Goal: Task Accomplishment & Management: Use online tool/utility

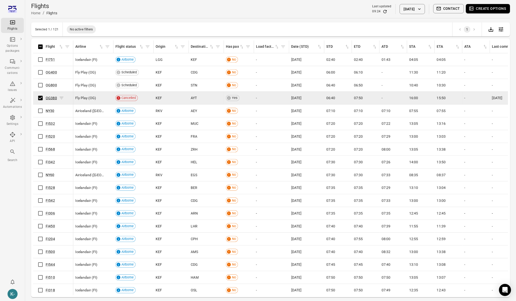
click at [47, 99] on link "OG380" at bounding box center [51, 98] width 11 height 4
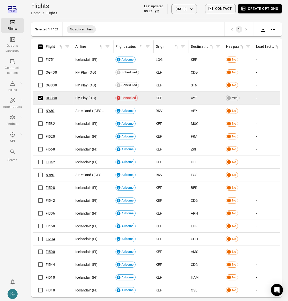
click at [208, 11] on button "Contact" at bounding box center [220, 8] width 31 height 9
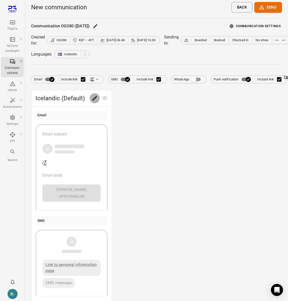
click at [95, 101] on body "Flights Options packages Communi-cations Issues Automations Settings API Search…" at bounding box center [144, 208] width 288 height 416
click at [95, 97] on icon "Edit" at bounding box center [94, 98] width 5 height 5
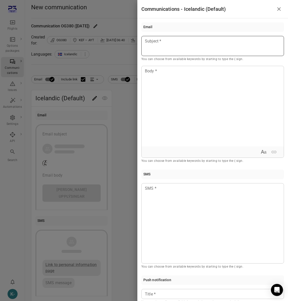
click at [187, 52] on div at bounding box center [212, 46] width 143 height 20
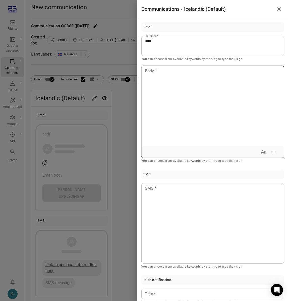
click at [164, 98] on div at bounding box center [213, 106] width 142 height 80
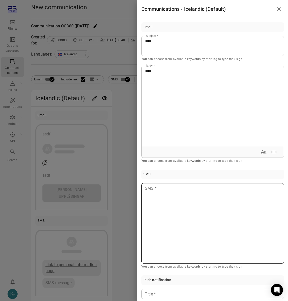
click at [155, 191] on p at bounding box center [212, 188] width 135 height 6
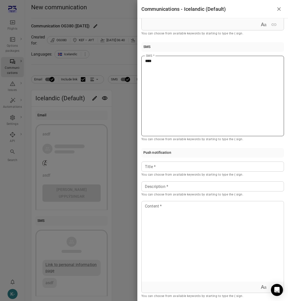
scroll to position [132, 0]
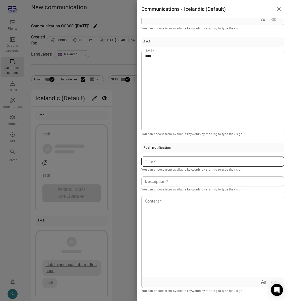
click at [165, 160] on p at bounding box center [212, 162] width 135 height 6
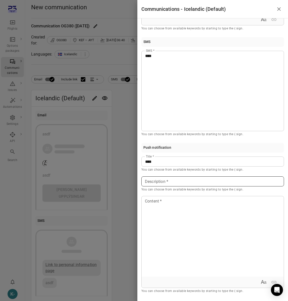
click at [155, 183] on div "Description Description * You can choose from available keywords by starting to…" at bounding box center [212, 184] width 143 height 16
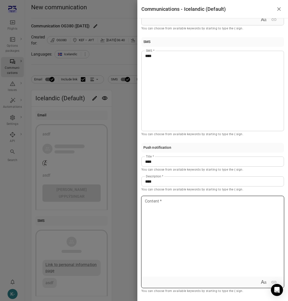
click at [159, 203] on p at bounding box center [212, 201] width 135 height 6
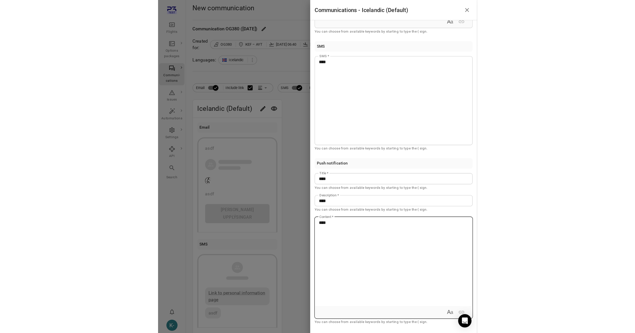
scroll to position [145, 0]
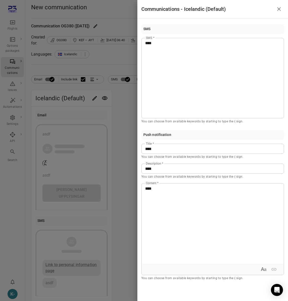
click at [119, 129] on div at bounding box center [144, 150] width 288 height 301
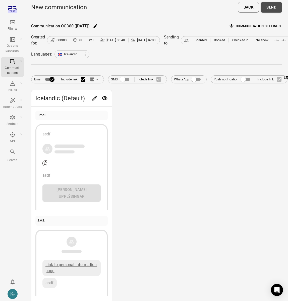
click at [273, 9] on button "Send" at bounding box center [271, 7] width 21 height 11
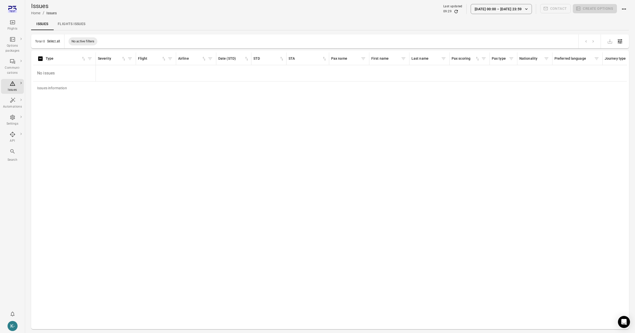
click at [102, 162] on div "Issues information Type Severity Flight Airline Date (STD) STD STA Pax name Fir…" at bounding box center [330, 189] width 594 height 275
click at [346, 161] on div "Issues information Type Severity Flight Airline Date (STD) STD STA Pax name Fir…" at bounding box center [330, 189] width 594 height 275
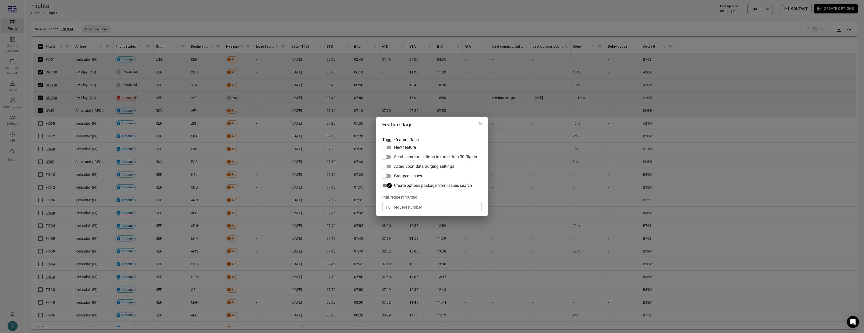
click at [275, 161] on div "Feature flags Toggle feature flags New feature Send communications to more than…" at bounding box center [432, 166] width 864 height 333
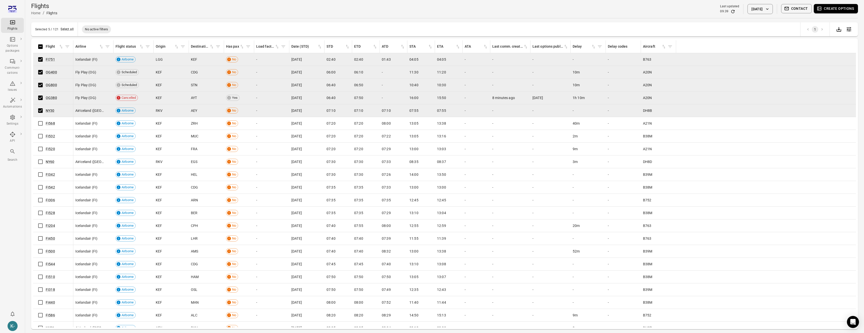
click at [831, 8] on button "Create options" at bounding box center [835, 8] width 44 height 9
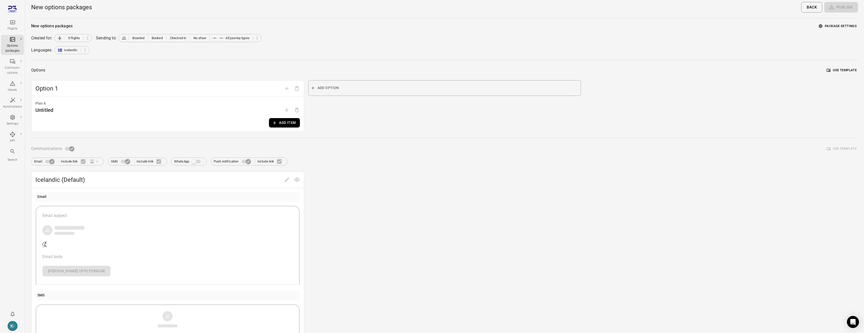
click at [281, 123] on button "Add item" at bounding box center [284, 122] width 31 height 9
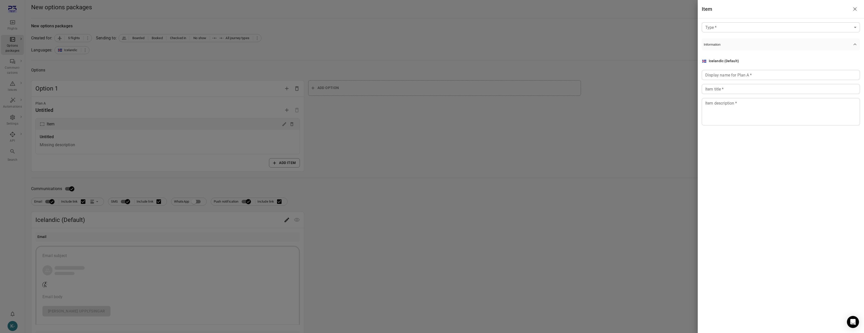
click at [728, 24] on body "Flights Options packages Communi-cations Issues Automations Settings API Search…" at bounding box center [432, 259] width 864 height 519
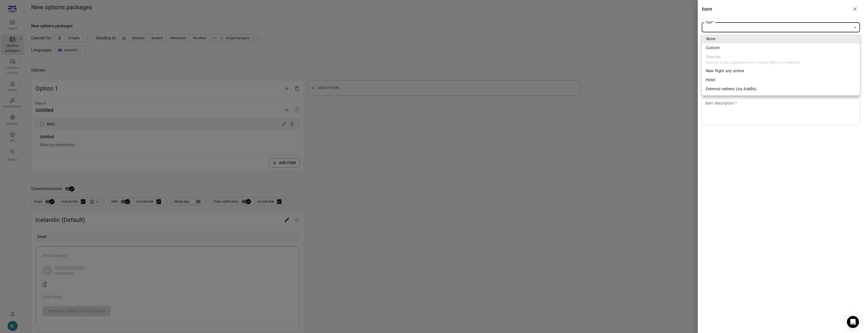
click at [714, 48] on div "Custom" at bounding box center [712, 48] width 14 height 6
type input "******"
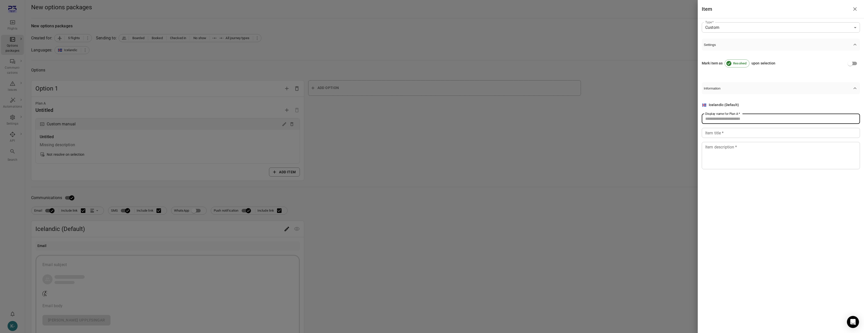
click at [717, 115] on div "Display name for Plan A   * Display name for Plan A   *" at bounding box center [780, 119] width 158 height 10
type input "****"
click at [713, 136] on input "Item title   *" at bounding box center [780, 133] width 158 height 10
type input "****"
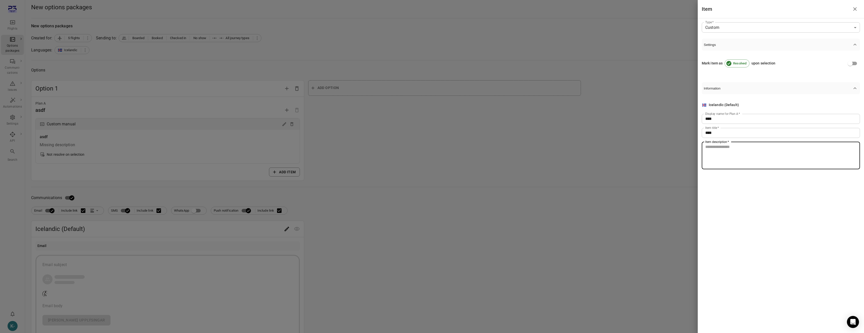
click at [712, 150] on textarea "Item description   *" at bounding box center [780, 155] width 151 height 23
type textarea "****"
click at [207, 207] on div at bounding box center [432, 166] width 864 height 333
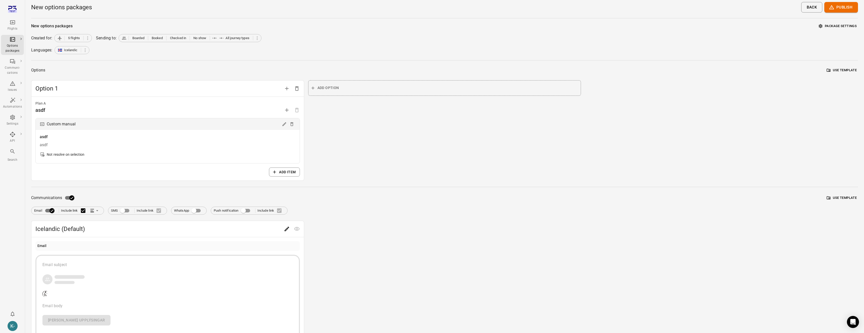
click at [290, 232] on body "Flights Options packages Communi-cations Issues Automations Settings API Search…" at bounding box center [432, 264] width 864 height 528
click at [289, 231] on body "Flights Options packages Communi-cations Issues Automations Settings API Search…" at bounding box center [432, 264] width 864 height 528
click at [287, 230] on icon "Edit" at bounding box center [287, 229] width 6 height 6
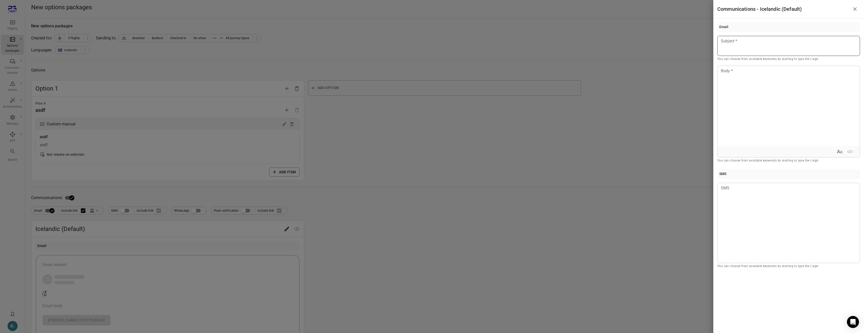
click at [748, 41] on p at bounding box center [788, 41] width 135 height 6
click at [744, 79] on div at bounding box center [788, 106] width 142 height 80
click at [741, 193] on div at bounding box center [788, 223] width 143 height 80
click at [618, 229] on div at bounding box center [432, 166] width 864 height 333
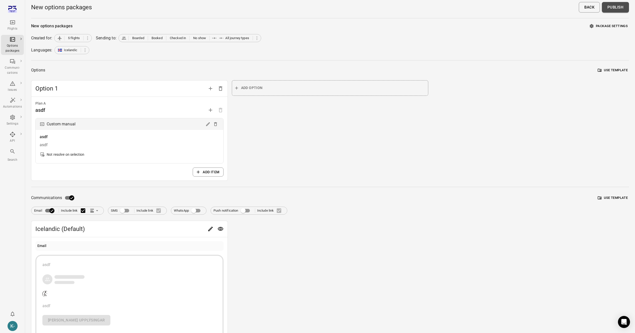
click at [617, 6] on button "Publish" at bounding box center [615, 7] width 27 height 11
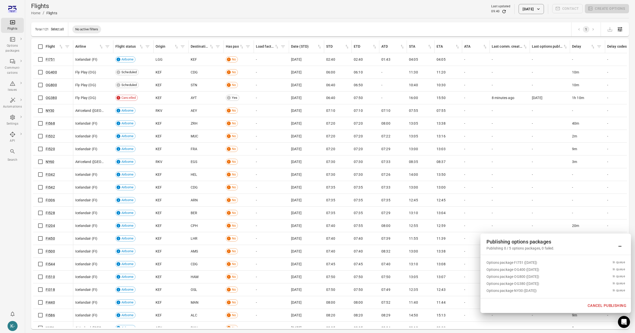
click at [618, 306] on button "Cancel publishing" at bounding box center [607, 306] width 44 height 11
click at [469, 22] on main "Flights Home / Flights Last updated 09:40 7 Oct 2025 Contact Create options Tot…" at bounding box center [330, 175] width 610 height 350
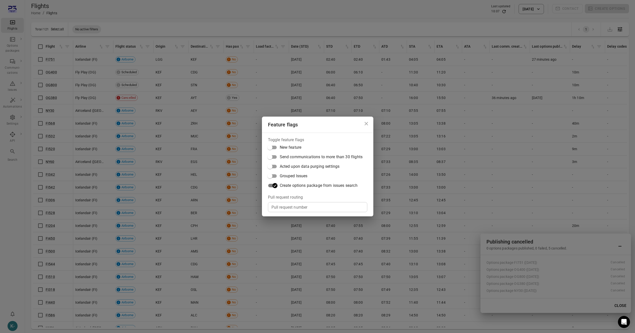
click at [342, 80] on div "Feature flags Toggle feature flags New feature Send communications to more than…" at bounding box center [317, 166] width 635 height 333
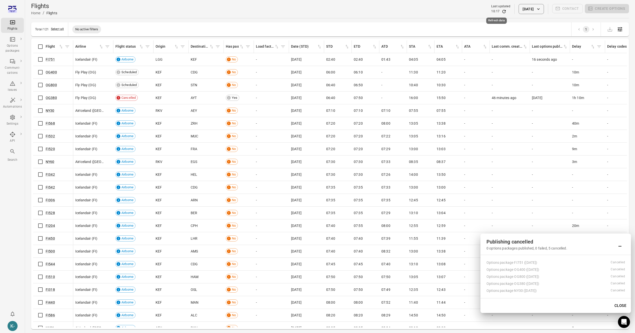
click at [496, 14] on div "Refresh data" at bounding box center [497, 19] width 22 height 10
click at [502, 11] on icon "Refresh data" at bounding box center [504, 11] width 5 height 5
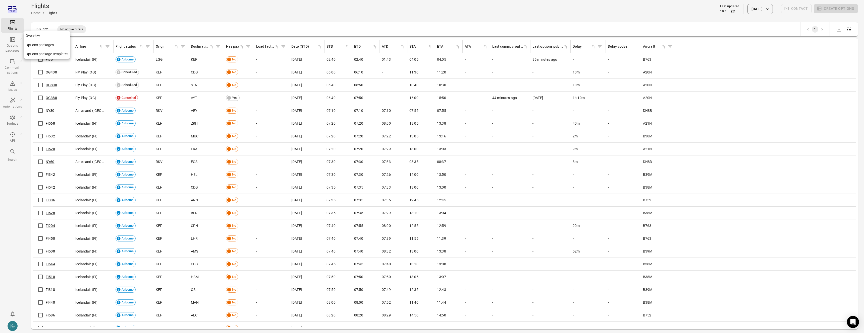
click at [45, 43] on link "Options packages" at bounding box center [47, 44] width 47 height 9
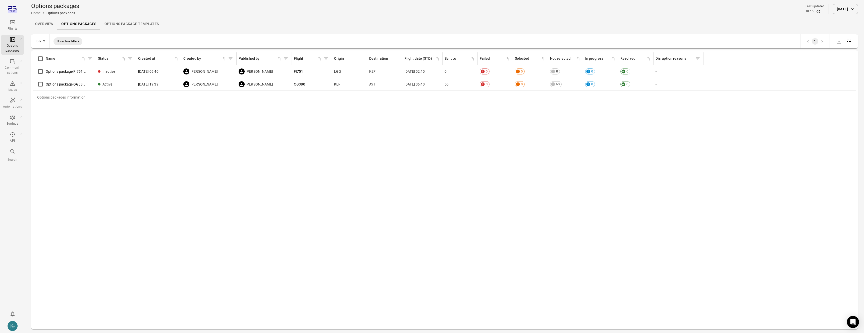
click at [12, 26] on div "Flights" at bounding box center [12, 28] width 19 height 5
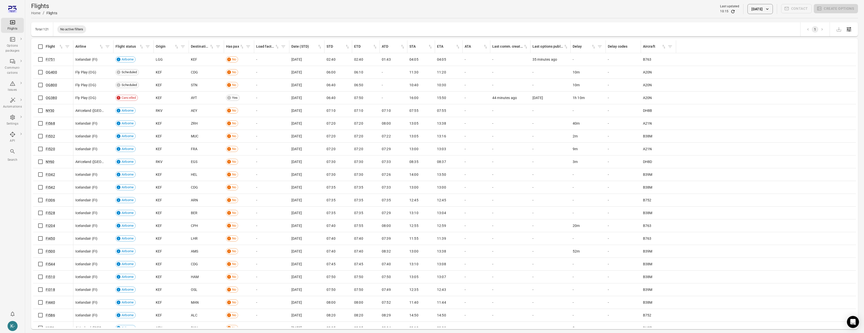
click at [68, 57] on div "FI751" at bounding box center [53, 59] width 36 height 11
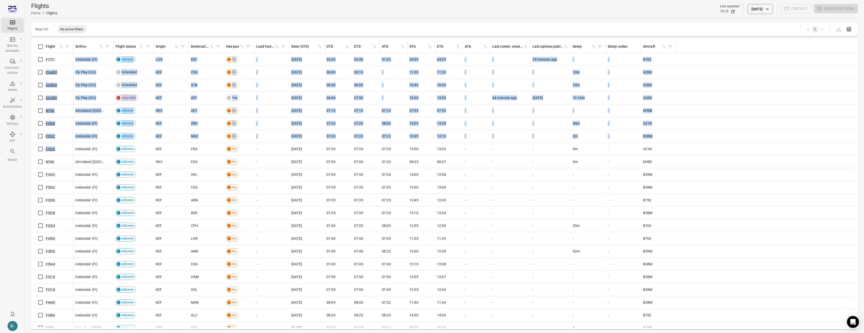
click at [68, 145] on div "FI520" at bounding box center [53, 149] width 36 height 11
click at [67, 152] on div "FI520" at bounding box center [53, 149] width 36 height 11
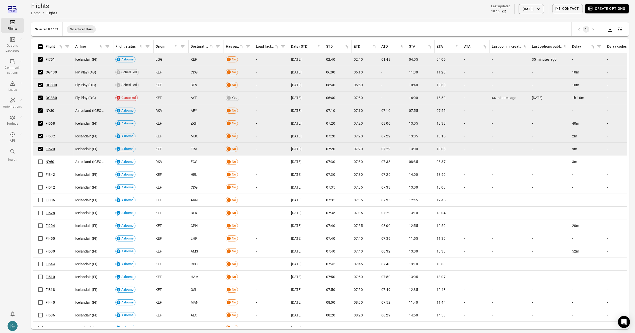
click at [310, 25] on div "Selected 8 / 121 No active filters 1" at bounding box center [330, 29] width 598 height 14
click at [305, 11] on div "Flights Home / Flights Last updated 10:15 7 Oct 2025 Contact Create options" at bounding box center [330, 9] width 598 height 14
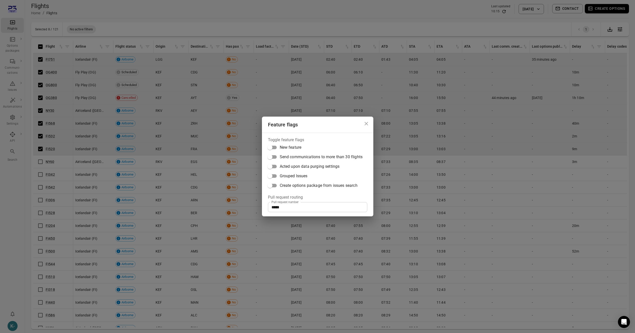
click at [295, 205] on input "*****" at bounding box center [317, 207] width 99 height 10
paste input "text"
type input "*****"
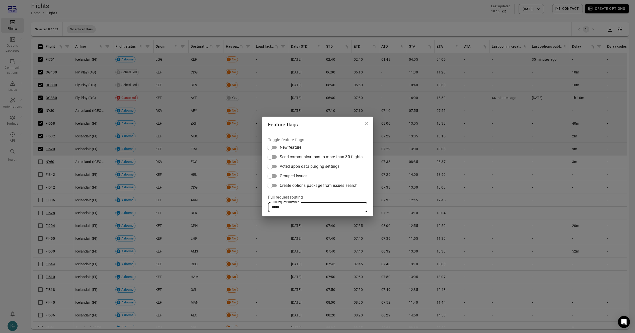
click at [329, 87] on div "Feature flags Toggle feature flags New feature Send communications to more than…" at bounding box center [317, 166] width 635 height 333
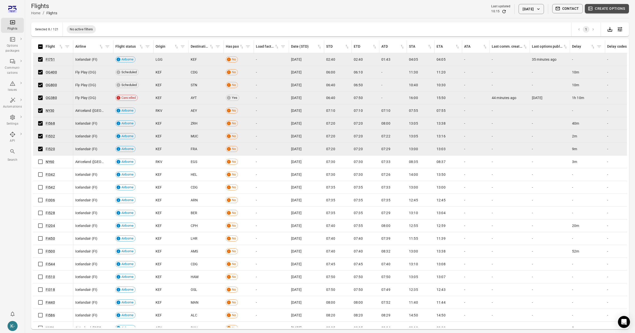
click at [602, 9] on button "Create options" at bounding box center [607, 8] width 44 height 9
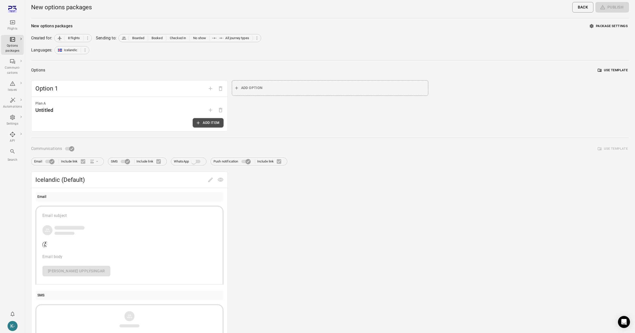
click at [208, 125] on button "Add item" at bounding box center [208, 122] width 31 height 9
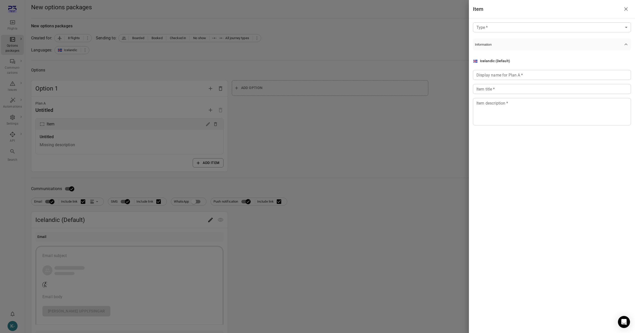
click at [527, 28] on body "Flights Options packages Communi-cations Issues Automations Settings API Search…" at bounding box center [317, 259] width 635 height 519
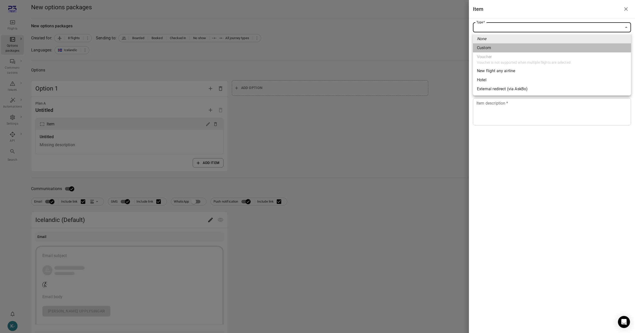
click at [488, 49] on div "Custom" at bounding box center [484, 48] width 14 height 6
type input "******"
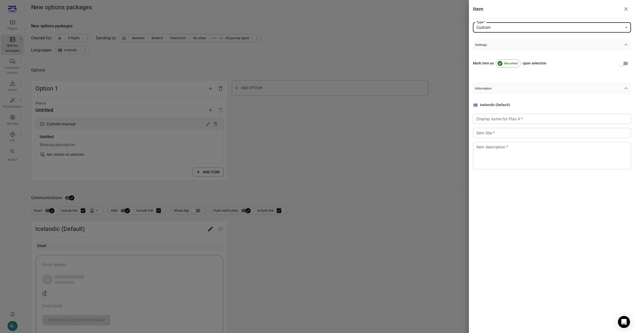
click at [492, 120] on input "Display name for Plan A   *" at bounding box center [552, 119] width 158 height 10
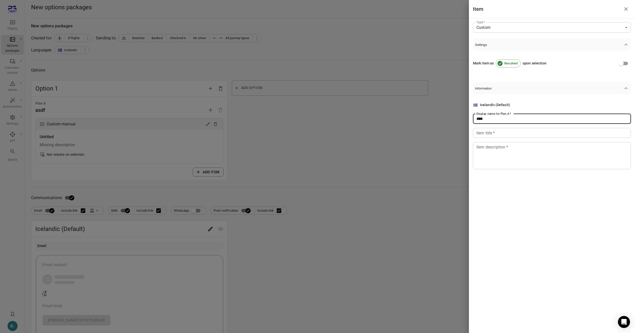
type input "****"
click at [489, 137] on input "Item title   *" at bounding box center [552, 133] width 158 height 10
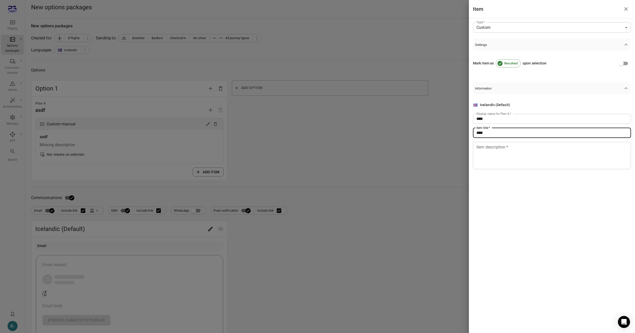
type input "****"
click at [497, 151] on textarea "Item description   *" at bounding box center [552, 155] width 151 height 23
type textarea "****"
click at [407, 165] on div at bounding box center [317, 166] width 635 height 333
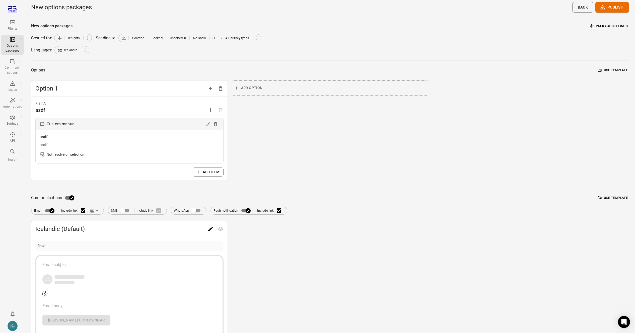
click at [206, 228] on button "Edit" at bounding box center [211, 229] width 10 height 10
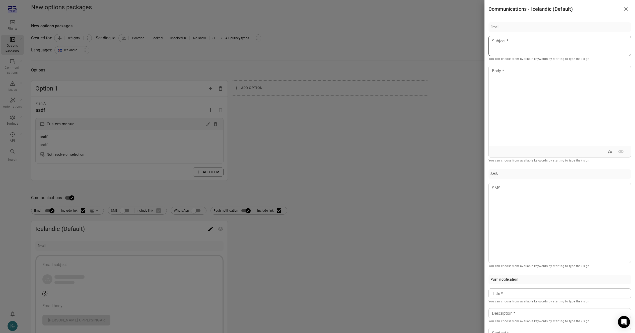
click at [511, 43] on p at bounding box center [560, 41] width 135 height 6
click at [513, 81] on div at bounding box center [560, 106] width 142 height 80
click at [509, 201] on div at bounding box center [560, 223] width 143 height 80
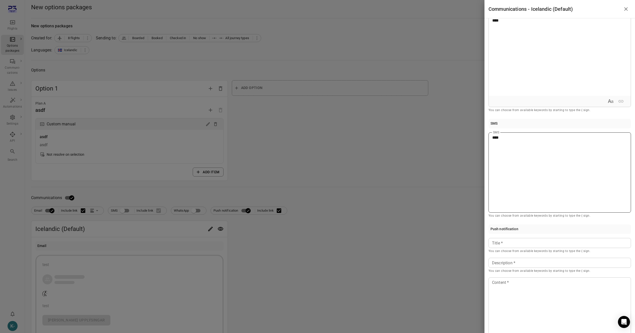
scroll to position [76, 0]
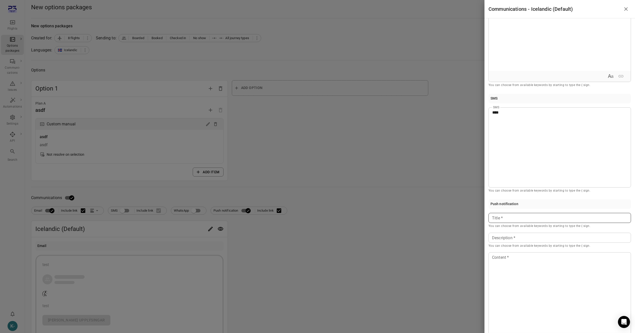
click at [507, 218] on p at bounding box center [560, 218] width 135 height 6
click at [501, 238] on div "Description Description * You can choose from available keywords by starting to…" at bounding box center [560, 241] width 143 height 16
click at [501, 266] on div at bounding box center [560, 293] width 142 height 80
click at [424, 256] on div at bounding box center [317, 166] width 635 height 333
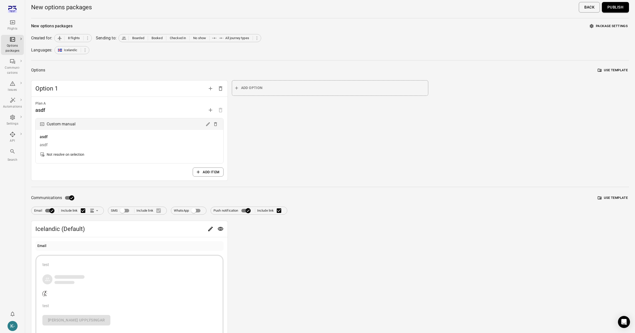
click at [615, 8] on button "Publish" at bounding box center [615, 7] width 27 height 11
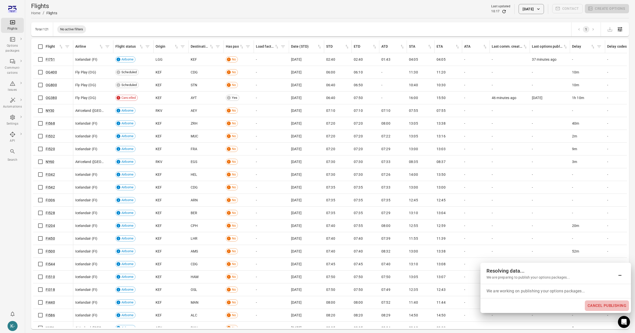
click at [604, 306] on button "Cancel publishing" at bounding box center [607, 306] width 44 height 11
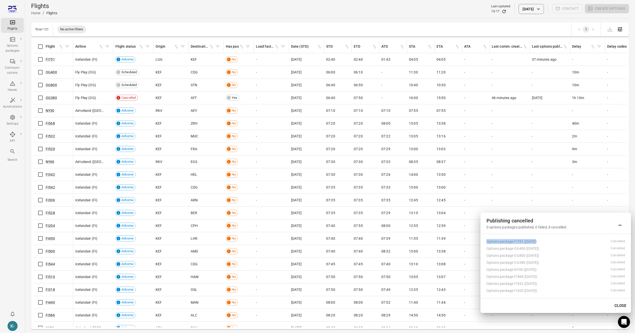
drag, startPoint x: 538, startPoint y: 244, endPoint x: 486, endPoint y: 241, distance: 52.6
click at [486, 241] on div "Options package FI751 (7 Oct) Cancelled Options package OG400 (7 Oct) Cancelled…" at bounding box center [556, 266] width 151 height 64
copy div "Options package FI751 ([DATE])"
click at [34, 45] on link "Options packages" at bounding box center [47, 44] width 47 height 9
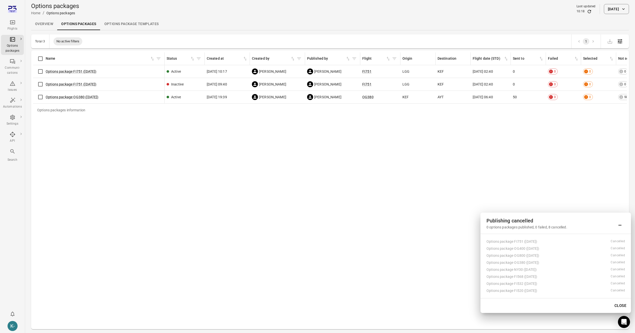
drag, startPoint x: 95, startPoint y: 56, endPoint x: 164, endPoint y: 57, distance: 68.8
click at [164, 57] on div "Options packages information" at bounding box center [164, 58] width 4 height 13
click at [128, 131] on div "Options packages information Name Status Created at Created by Published by Fli…" at bounding box center [330, 189] width 594 height 275
click at [15, 24] on icon "Main navigation" at bounding box center [12, 22] width 5 height 4
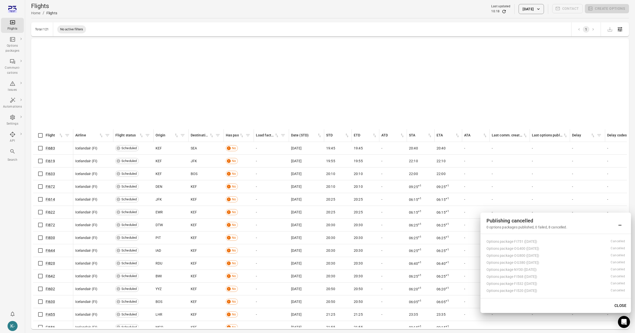
scroll to position [1263, 0]
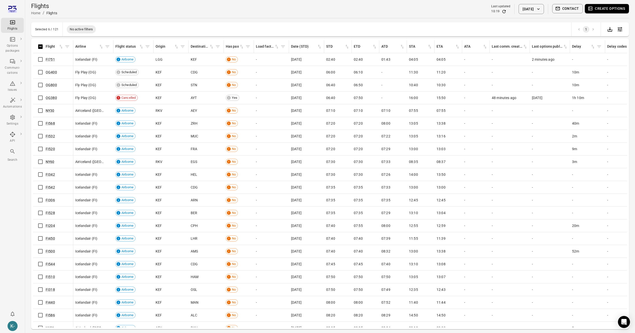
click at [605, 8] on button "Create options" at bounding box center [607, 8] width 44 height 9
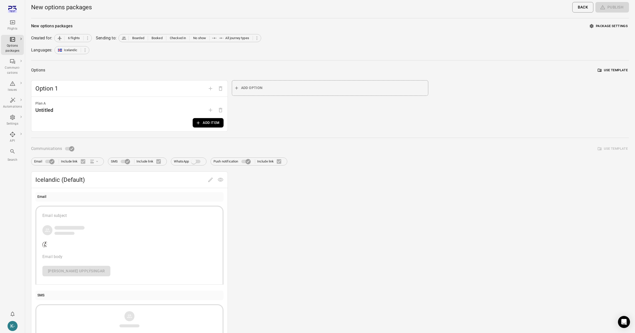
click at [201, 123] on button "Add item" at bounding box center [208, 122] width 31 height 9
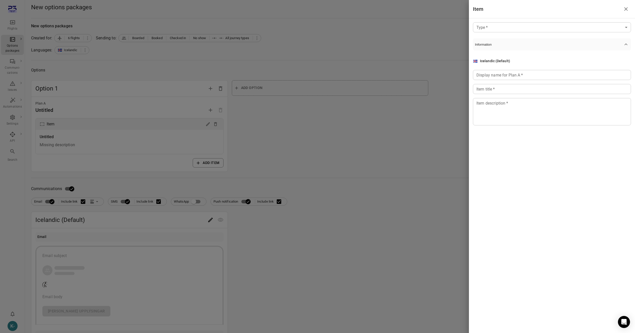
click at [498, 28] on body "Flights Options packages Communi-cations Issues Automations Settings API Search…" at bounding box center [317, 259] width 635 height 519
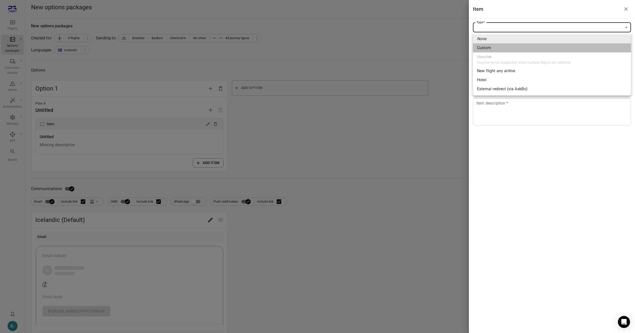
click at [482, 49] on div "Custom" at bounding box center [484, 48] width 14 height 6
type input "******"
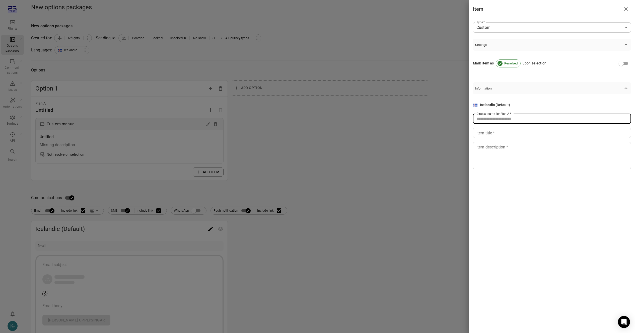
click at [492, 119] on input "Display name for Plan A   *" at bounding box center [552, 119] width 158 height 10
type input "****"
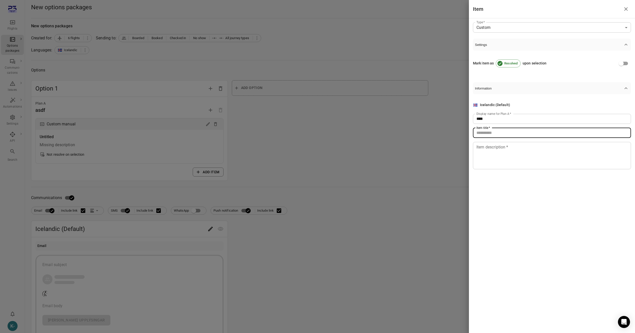
click at [492, 130] on input "Item title   *" at bounding box center [552, 133] width 158 height 10
type input "****"
click at [489, 154] on textarea "Item description   *" at bounding box center [552, 155] width 151 height 23
type textarea "****"
click at [302, 190] on div at bounding box center [317, 166] width 635 height 333
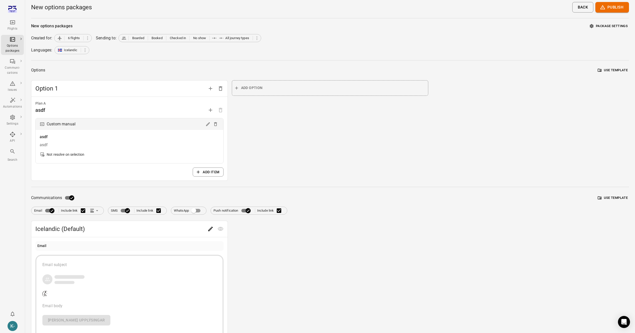
click at [117, 214] on label "SMS" at bounding box center [121, 211] width 21 height 10
click at [94, 264] on div "Email subject" at bounding box center [129, 265] width 174 height 6
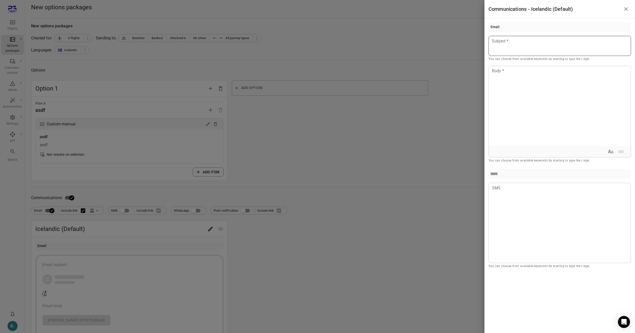
click at [536, 47] on div at bounding box center [560, 46] width 143 height 20
click at [529, 96] on div at bounding box center [560, 106] width 142 height 80
click at [405, 119] on div at bounding box center [317, 166] width 635 height 333
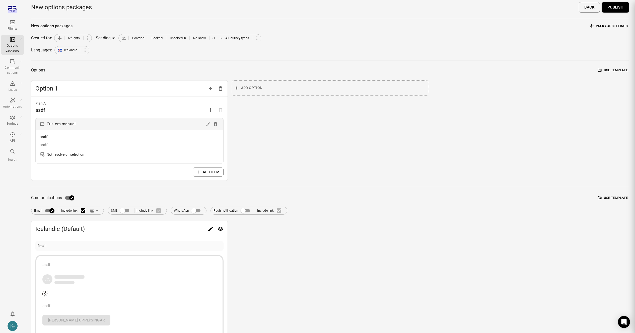
scroll to position [1, 0]
click at [619, 6] on button "Publish" at bounding box center [615, 6] width 27 height 11
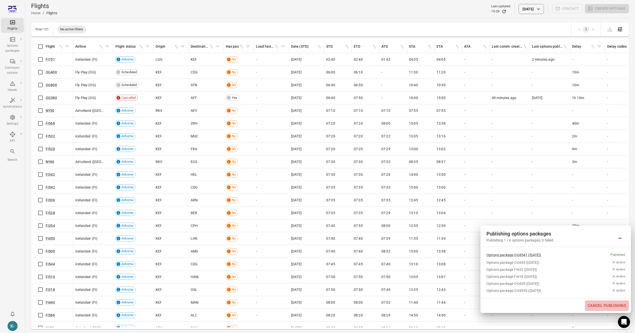
click at [616, 306] on button "Cancel publishing" at bounding box center [607, 306] width 44 height 11
click at [36, 45] on link "Options packages" at bounding box center [47, 44] width 47 height 9
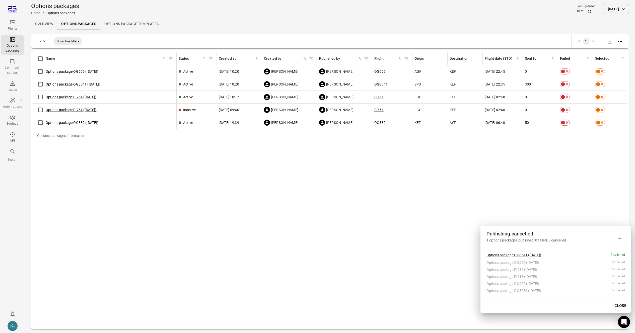
click at [232, 180] on div "Options packages information Name Status Created at Created by Published by Fli…" at bounding box center [330, 189] width 594 height 275
click at [263, 243] on div "Options packages information Name Status Created at Created by Published by Fli…" at bounding box center [330, 189] width 594 height 275
